Goal: Transaction & Acquisition: Purchase product/service

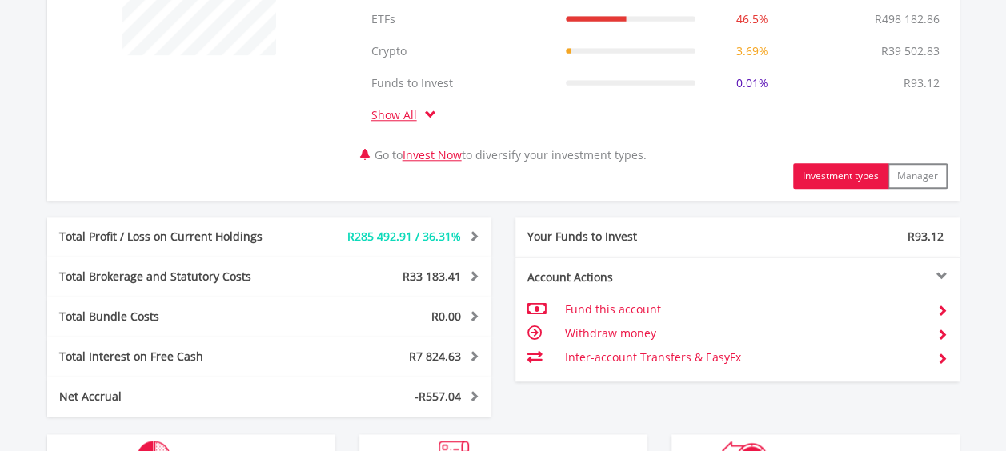
scroll to position [960, 0]
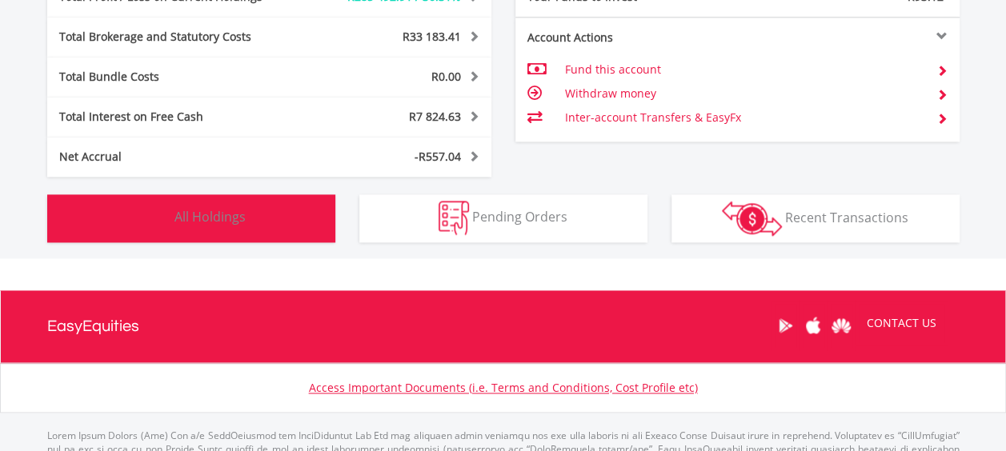
click at [188, 221] on span "All Holdings" at bounding box center [209, 217] width 71 height 18
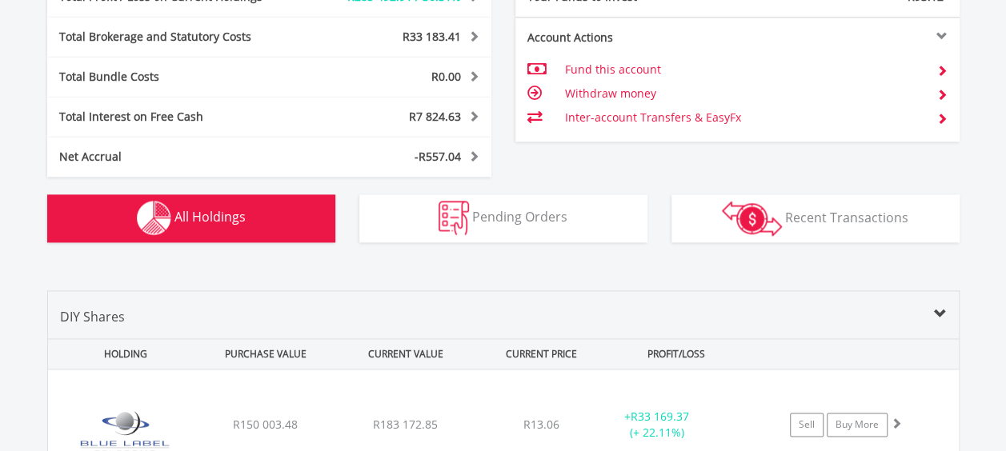
scroll to position [1250, 0]
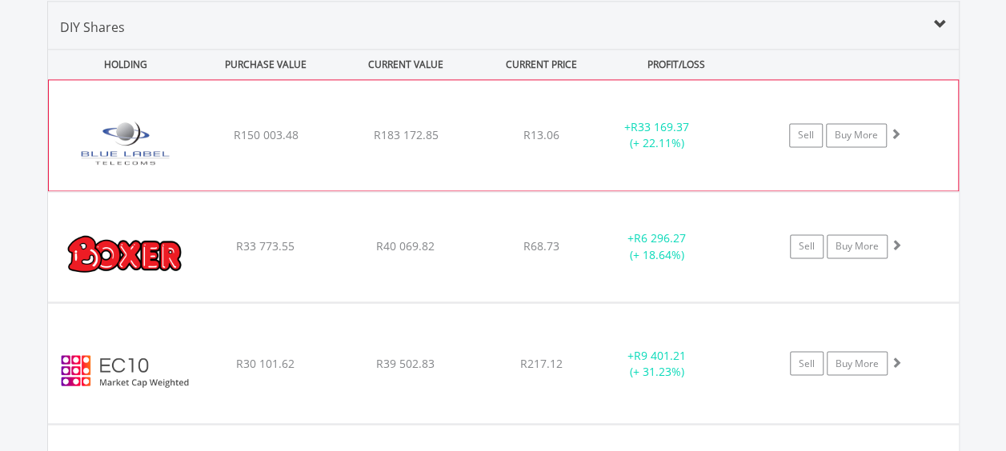
click at [895, 130] on span at bounding box center [895, 133] width 11 height 11
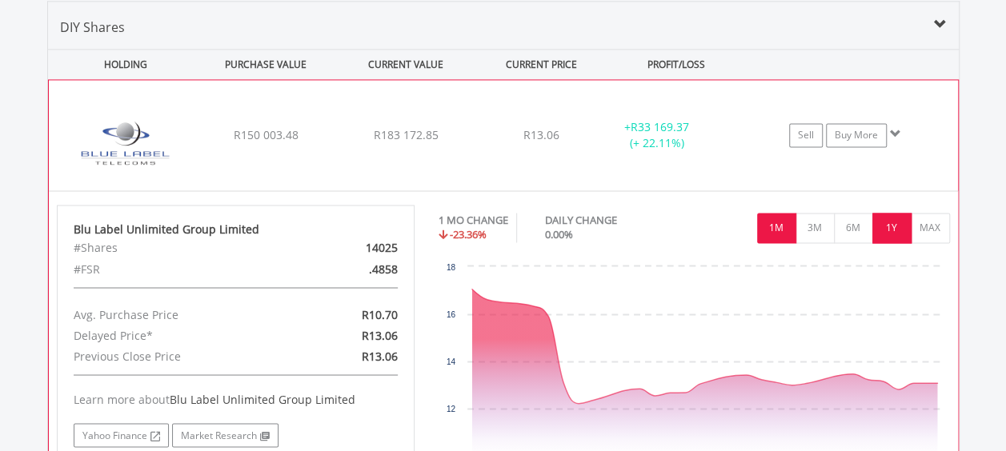
click at [889, 222] on button "1Y" at bounding box center [891, 228] width 39 height 30
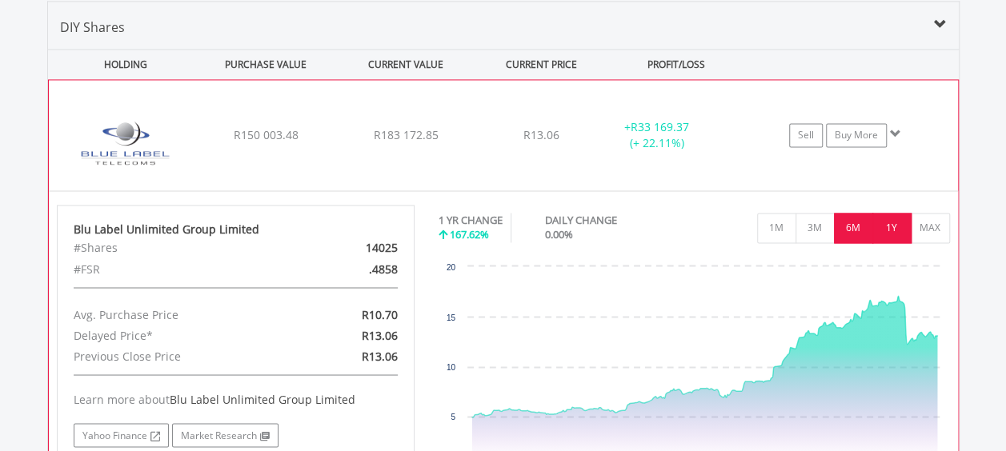
click at [850, 226] on button "6M" at bounding box center [853, 228] width 39 height 30
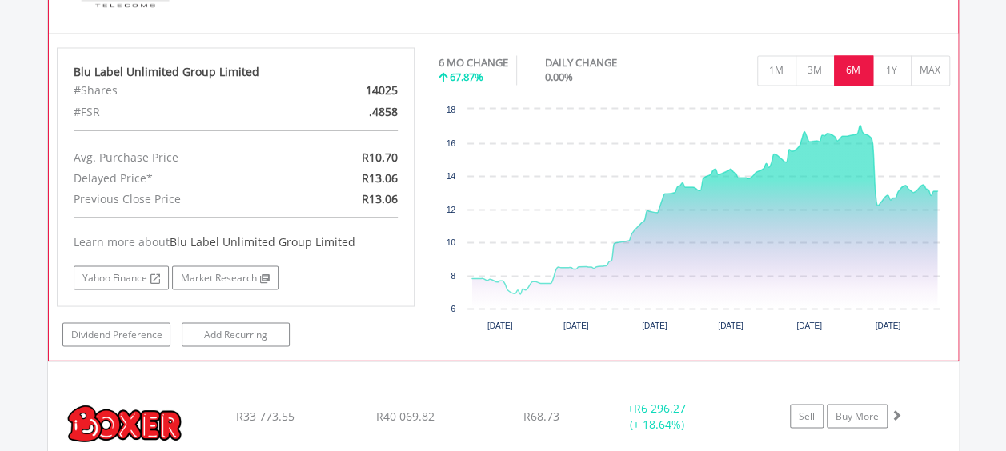
scroll to position [1570, 0]
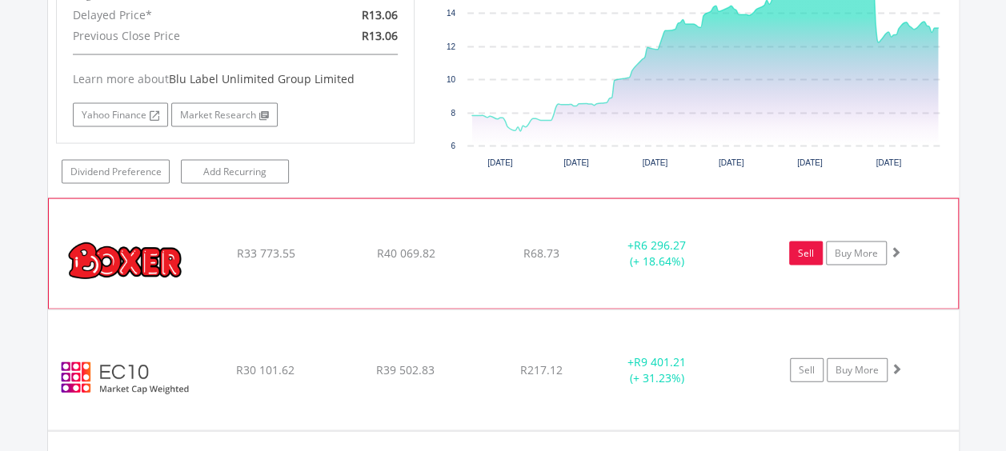
click at [800, 251] on link "Sell" at bounding box center [806, 254] width 34 height 24
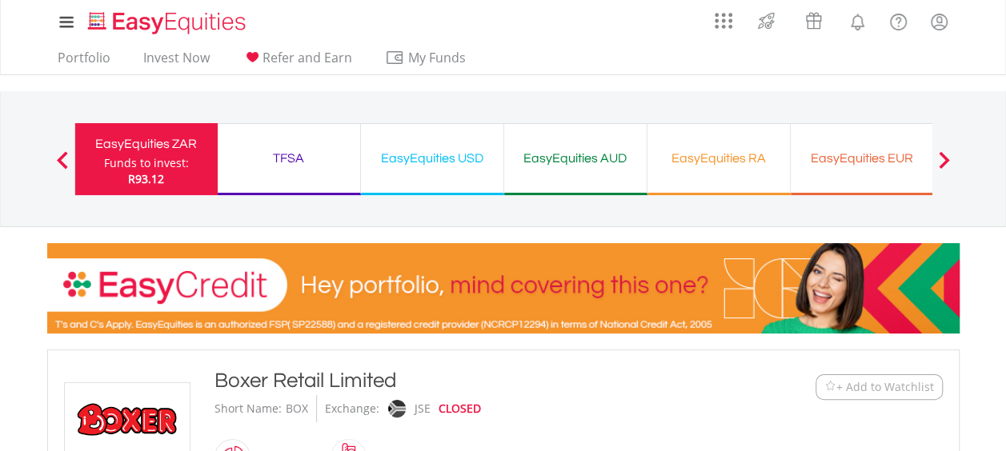
type input "********"
type input "******"
click at [93, 57] on link "Portfolio" at bounding box center [84, 62] width 66 height 25
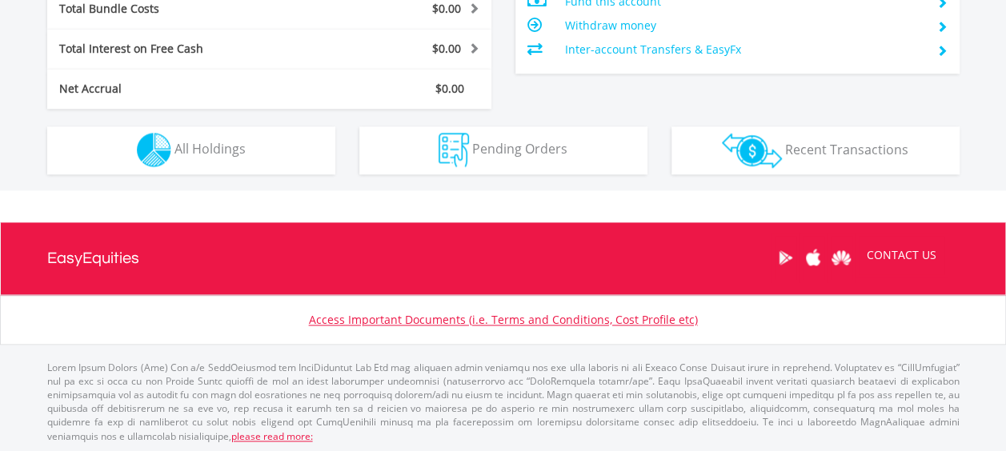
scroll to position [820, 0]
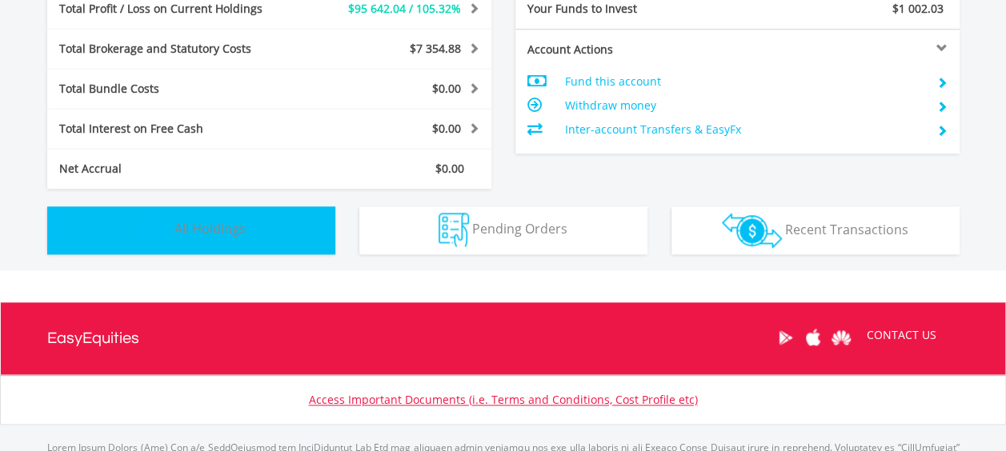
click at [208, 221] on span "All Holdings" at bounding box center [209, 229] width 71 height 18
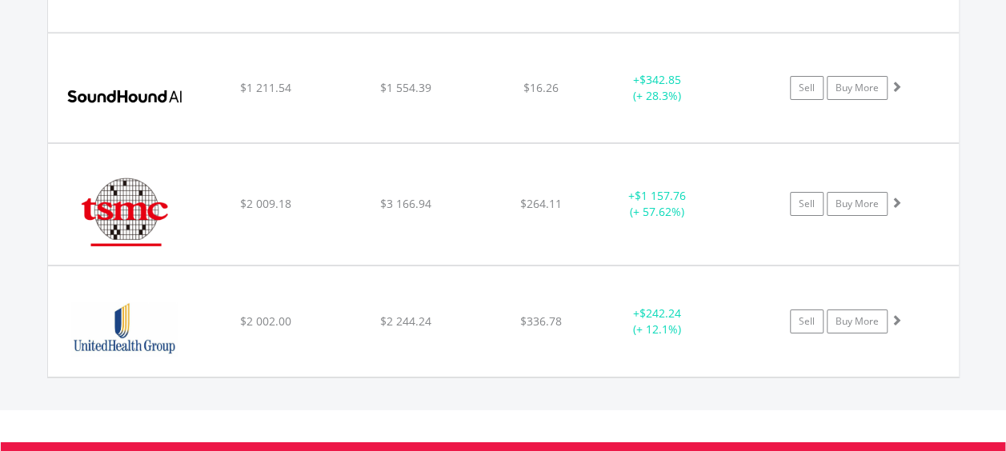
scroll to position [2722, 0]
